Goal: Task Accomplishment & Management: Use online tool/utility

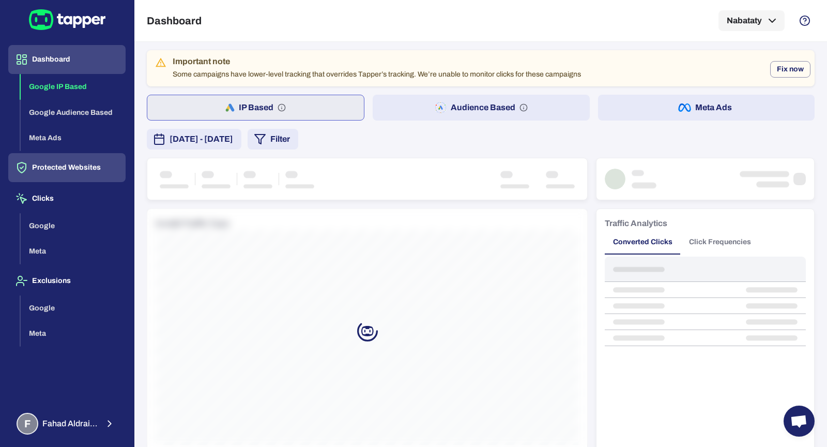
click at [93, 175] on button "Protected Websites" at bounding box center [66, 167] width 117 height 29
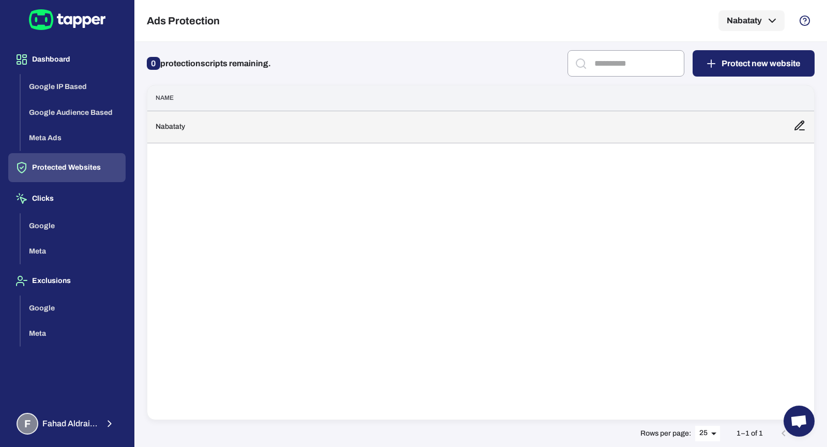
click at [355, 133] on td "Nabataty" at bounding box center [466, 127] width 638 height 32
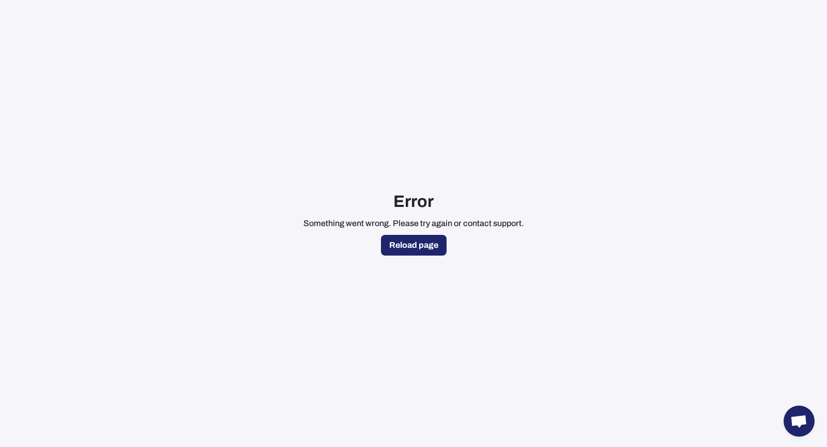
click at [393, 242] on button "Reload page" at bounding box center [414, 245] width 66 height 21
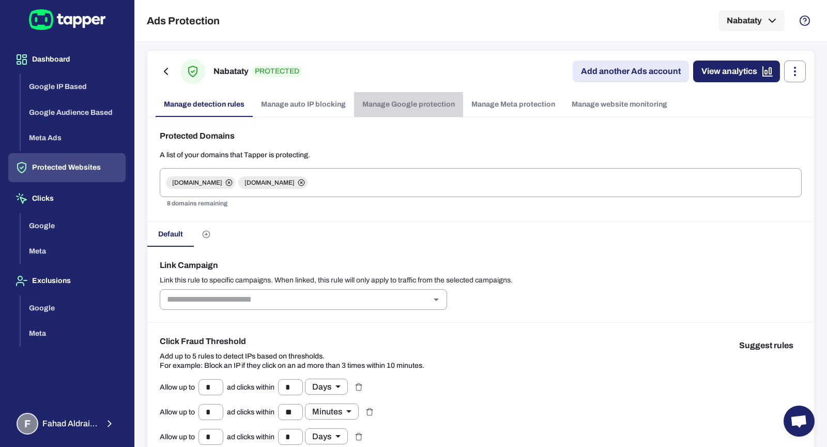
click at [390, 105] on link "Manage Google protection" at bounding box center [408, 104] width 109 height 25
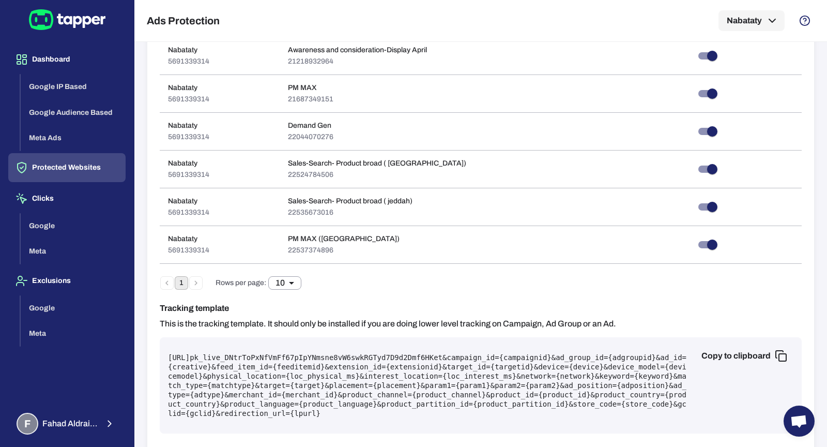
scroll to position [459, 0]
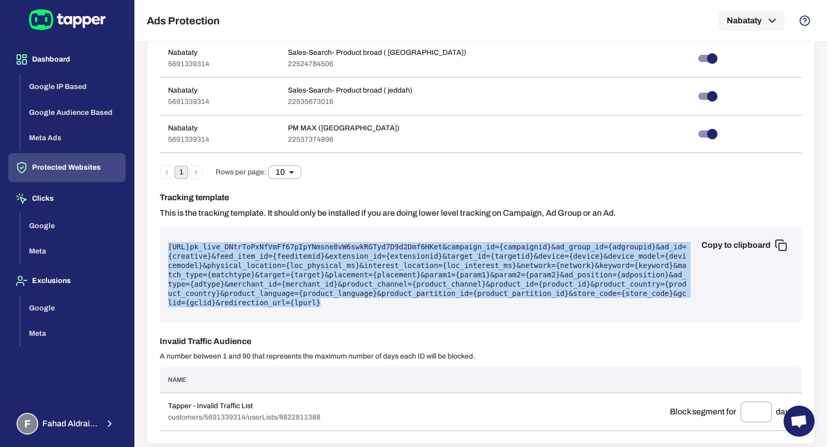
drag, startPoint x: 503, startPoint y: 298, endPoint x: 294, endPoint y: 230, distance: 220.7
click at [294, 230] on div "Copy to clipboard [URL] pk_live_DNtrToPxNfVmFf67pIpYNmsne8vW6swkRGTyd7D9d2Dmf6H…" at bounding box center [481, 274] width 642 height 96
copy pre "[URL] pk_live_DNtrToPxNfVmFf67pIpYNmsne8vW6swkRGTyd7D9d2Dmf6HKet &campaign_id={…"
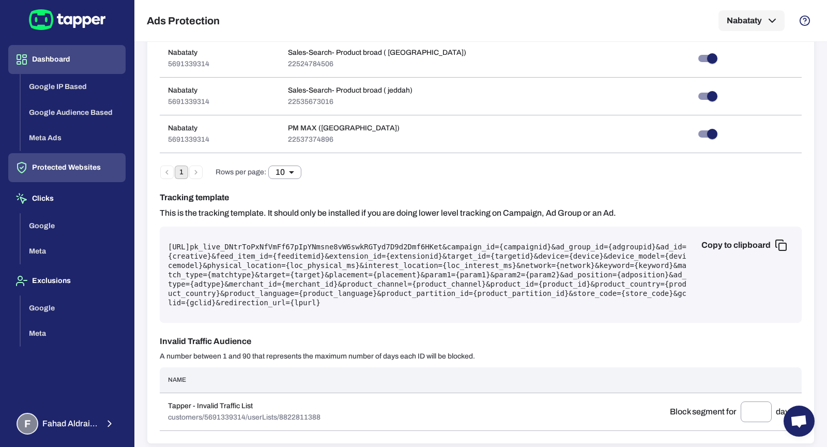
click at [64, 58] on button "Dashboard" at bounding box center [66, 59] width 117 height 29
